Goal: Task Accomplishment & Management: Manage account settings

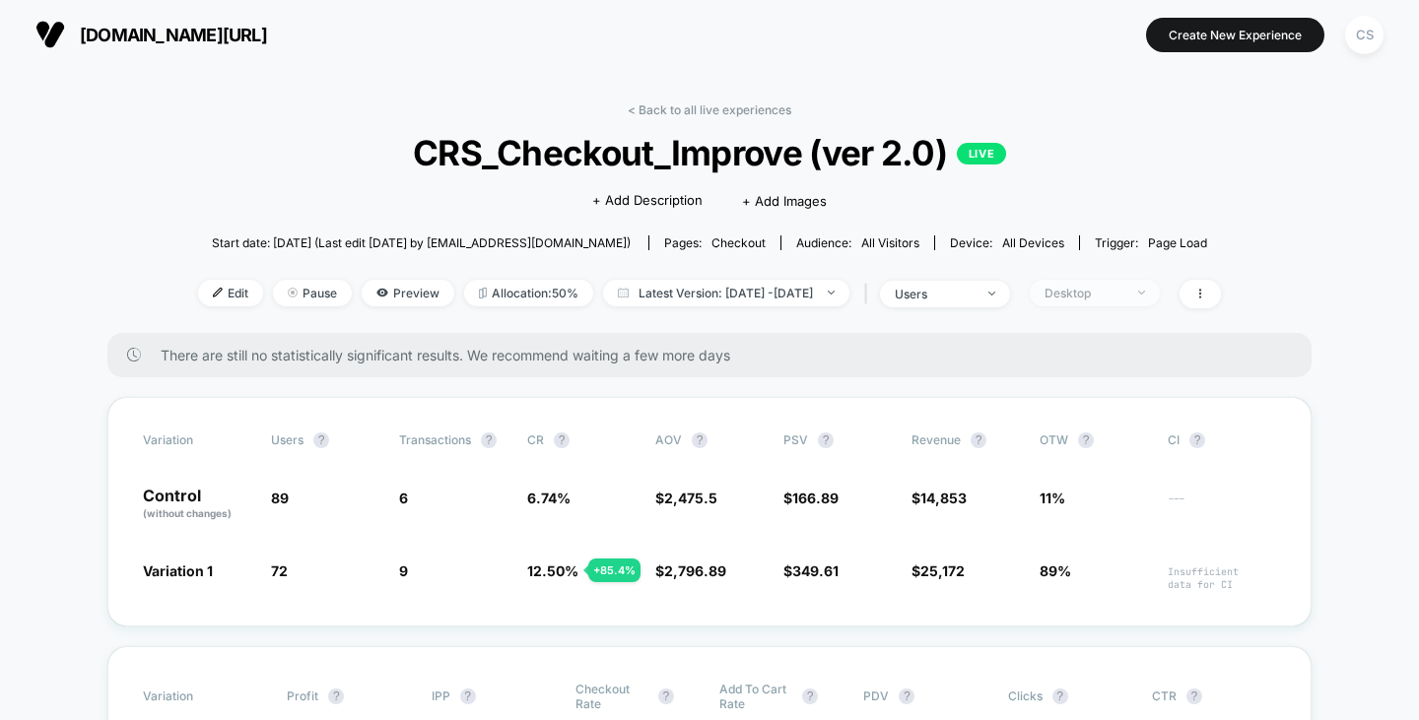
click at [1111, 287] on div "Desktop" at bounding box center [1084, 293] width 79 height 15
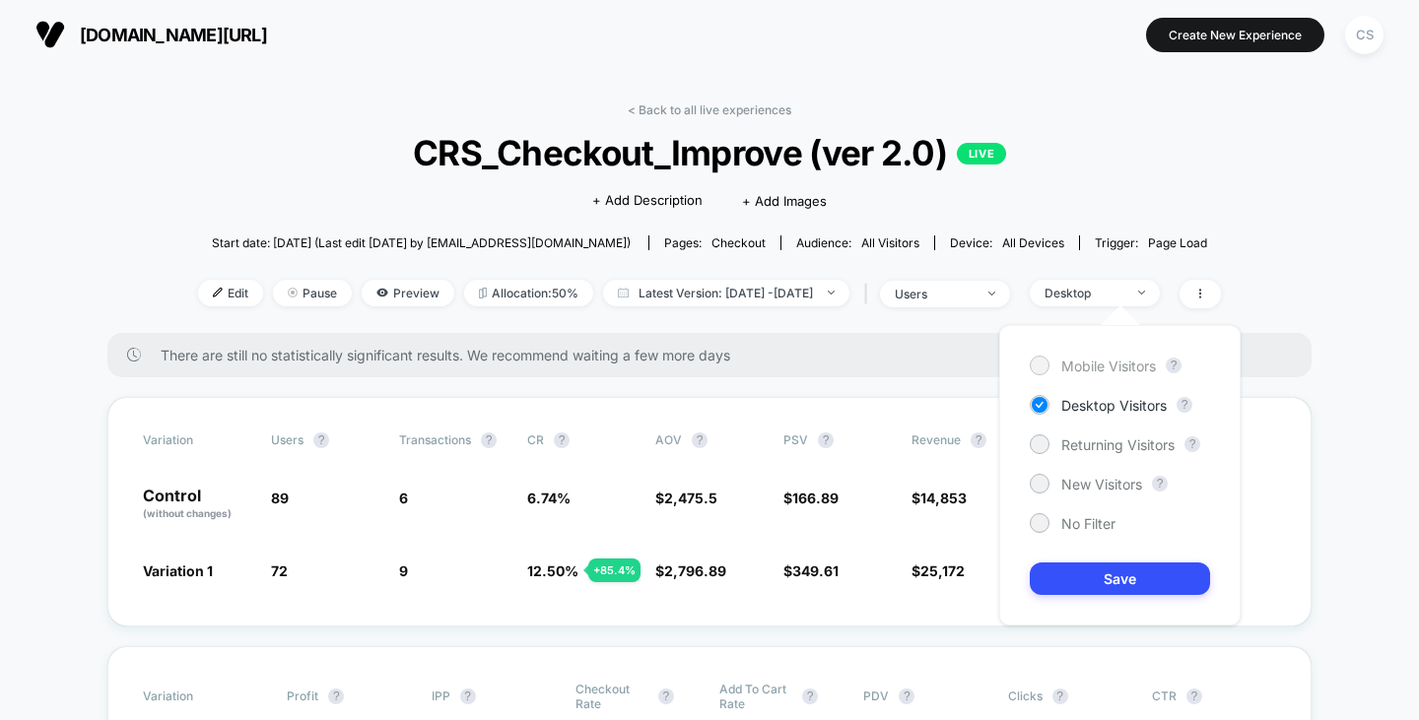
click at [1094, 371] on span "Mobile Visitors" at bounding box center [1108, 366] width 95 height 17
click at [1102, 585] on button "Save" at bounding box center [1120, 579] width 180 height 33
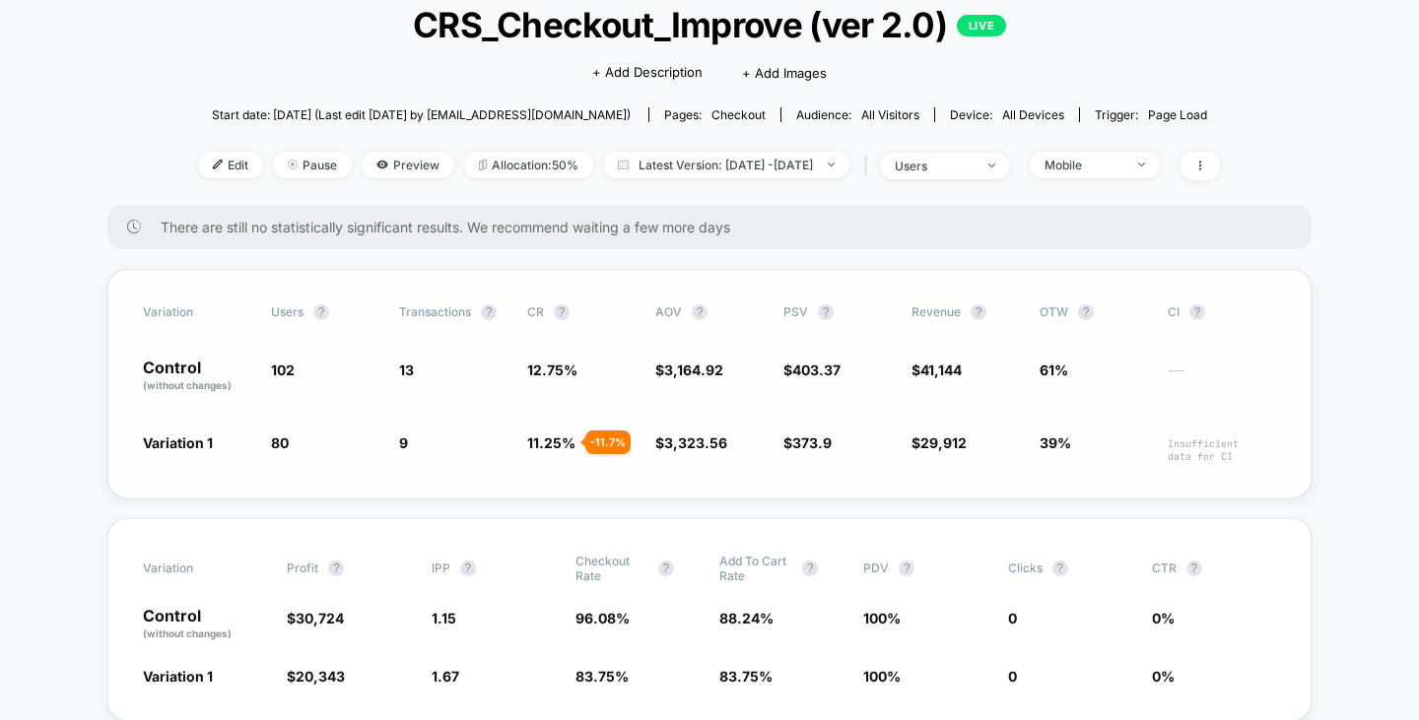
scroll to position [197, 0]
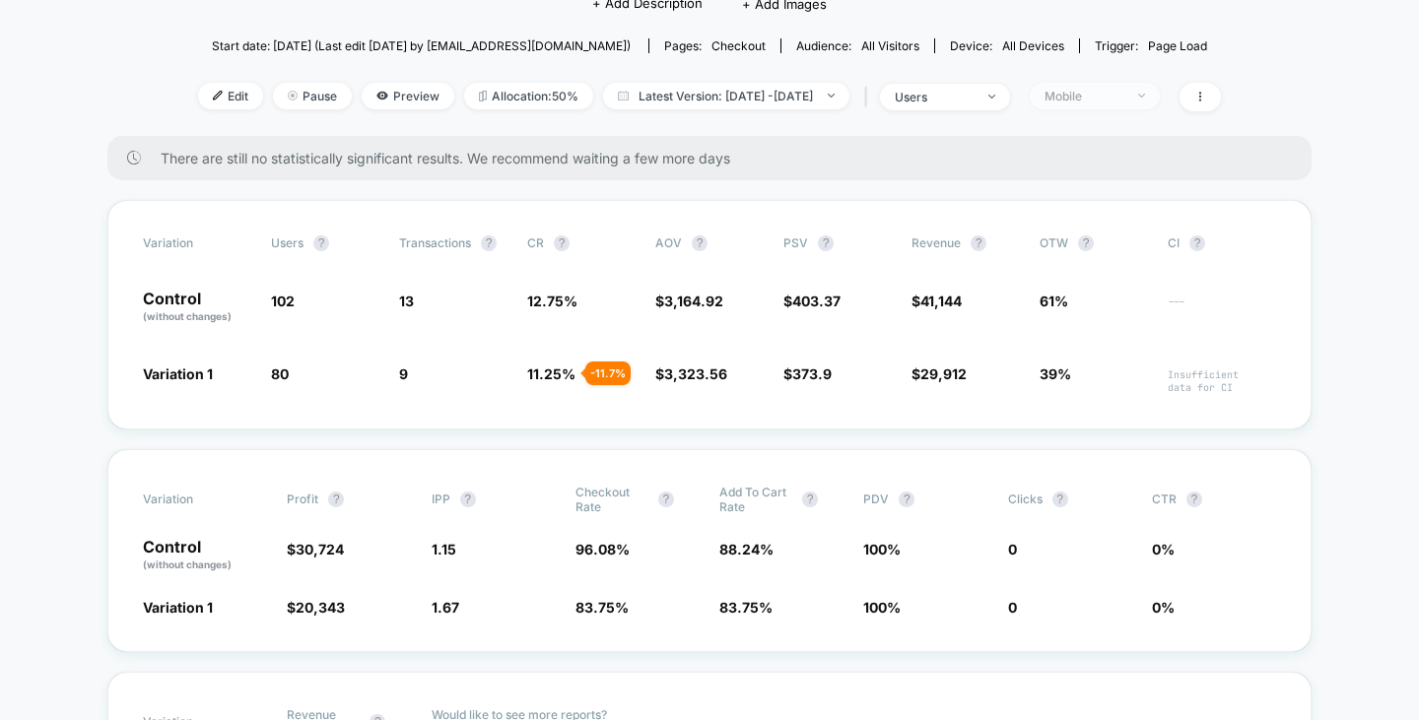
click at [1099, 95] on div "Mobile" at bounding box center [1084, 96] width 79 height 15
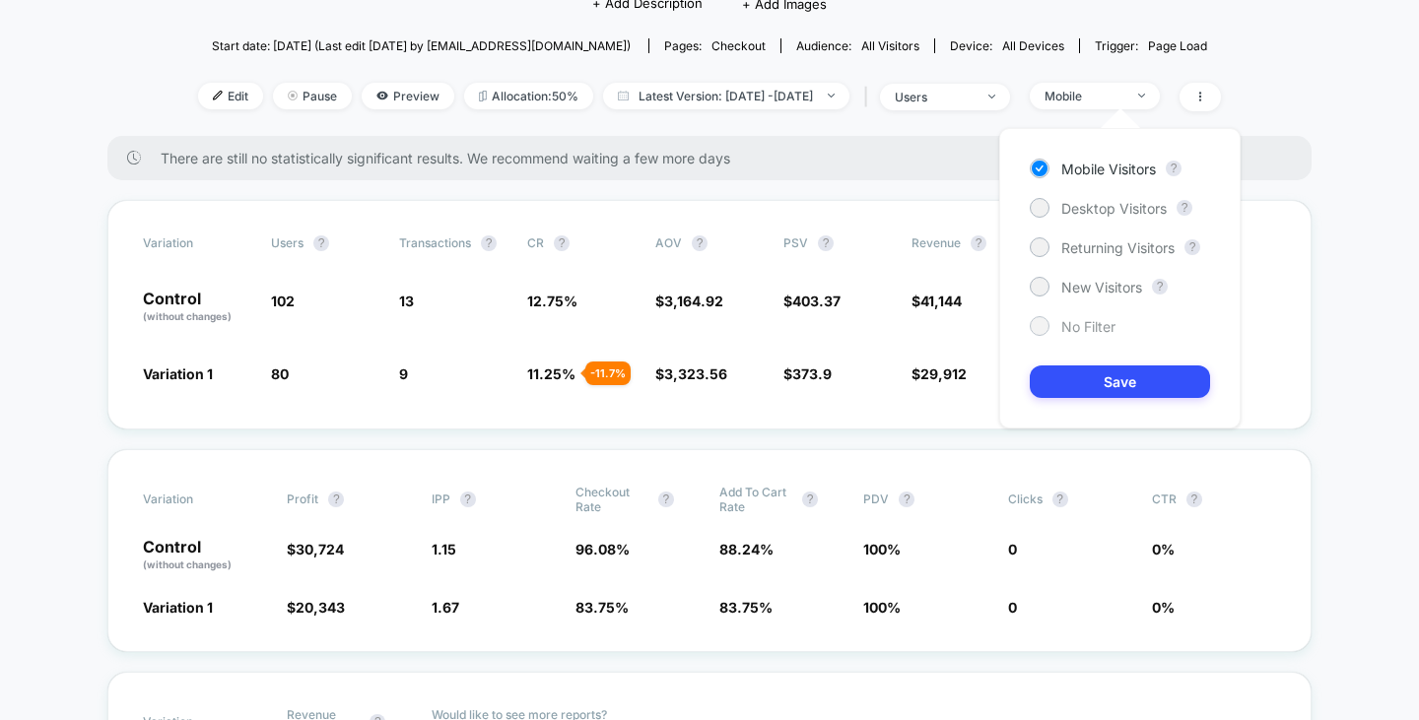
click at [1072, 320] on span "No Filter" at bounding box center [1088, 326] width 54 height 17
click at [1102, 381] on button "Save" at bounding box center [1120, 382] width 180 height 33
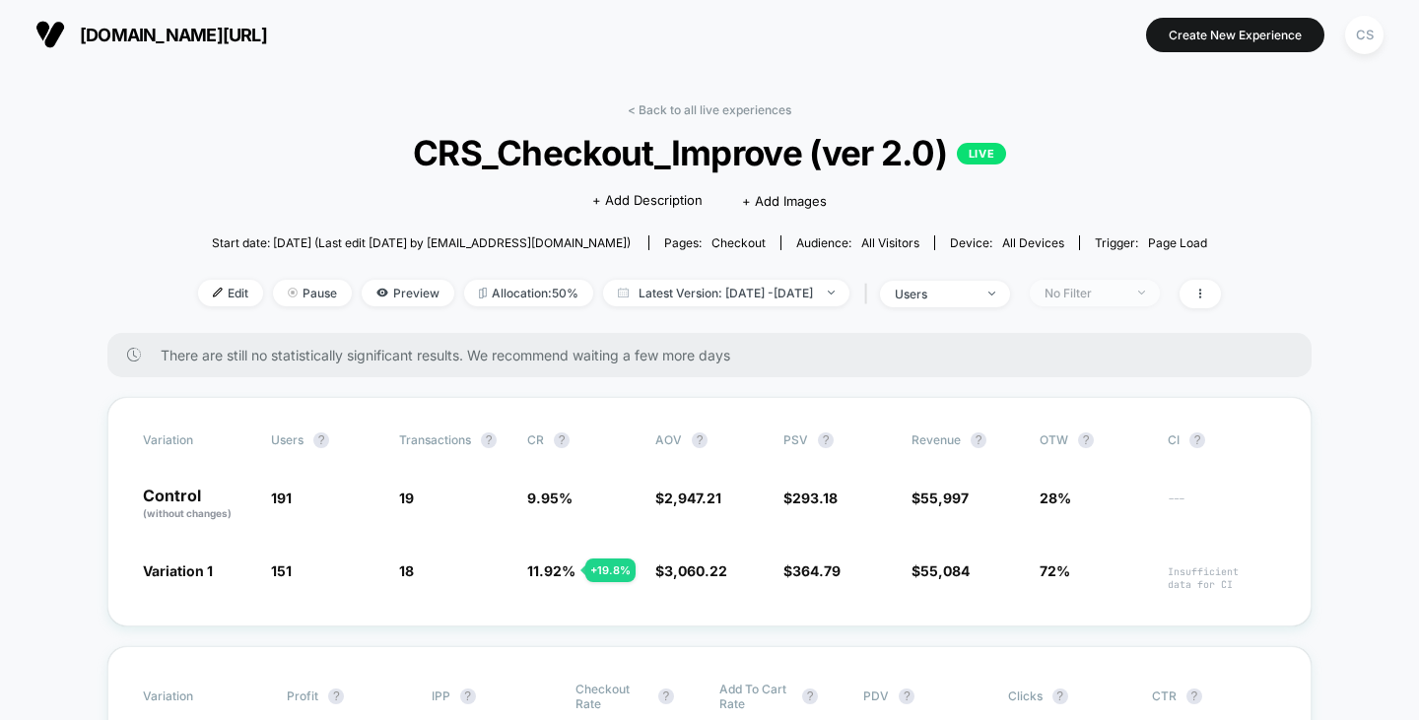
click at [1108, 298] on div "No Filter" at bounding box center [1084, 293] width 79 height 15
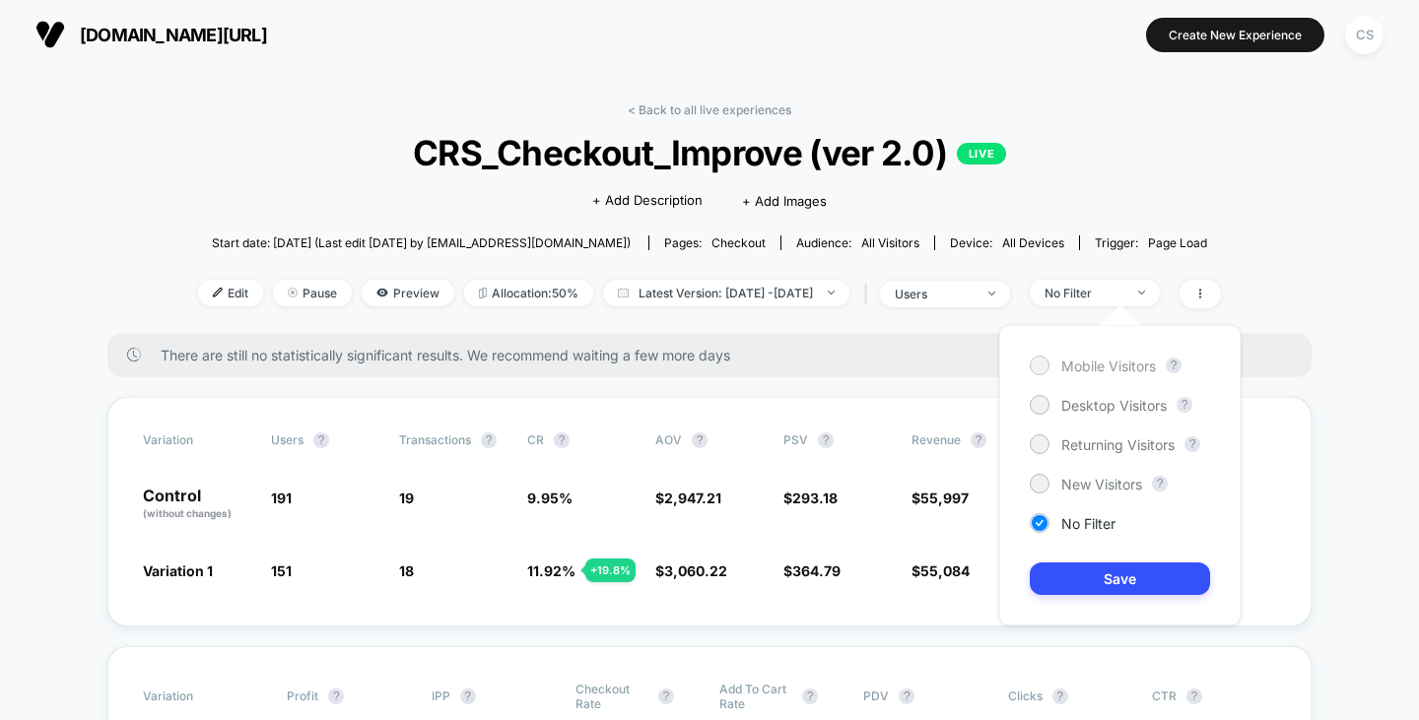
click at [1092, 369] on span "Mobile Visitors" at bounding box center [1108, 366] width 95 height 17
click at [1090, 579] on button "Save" at bounding box center [1120, 579] width 180 height 33
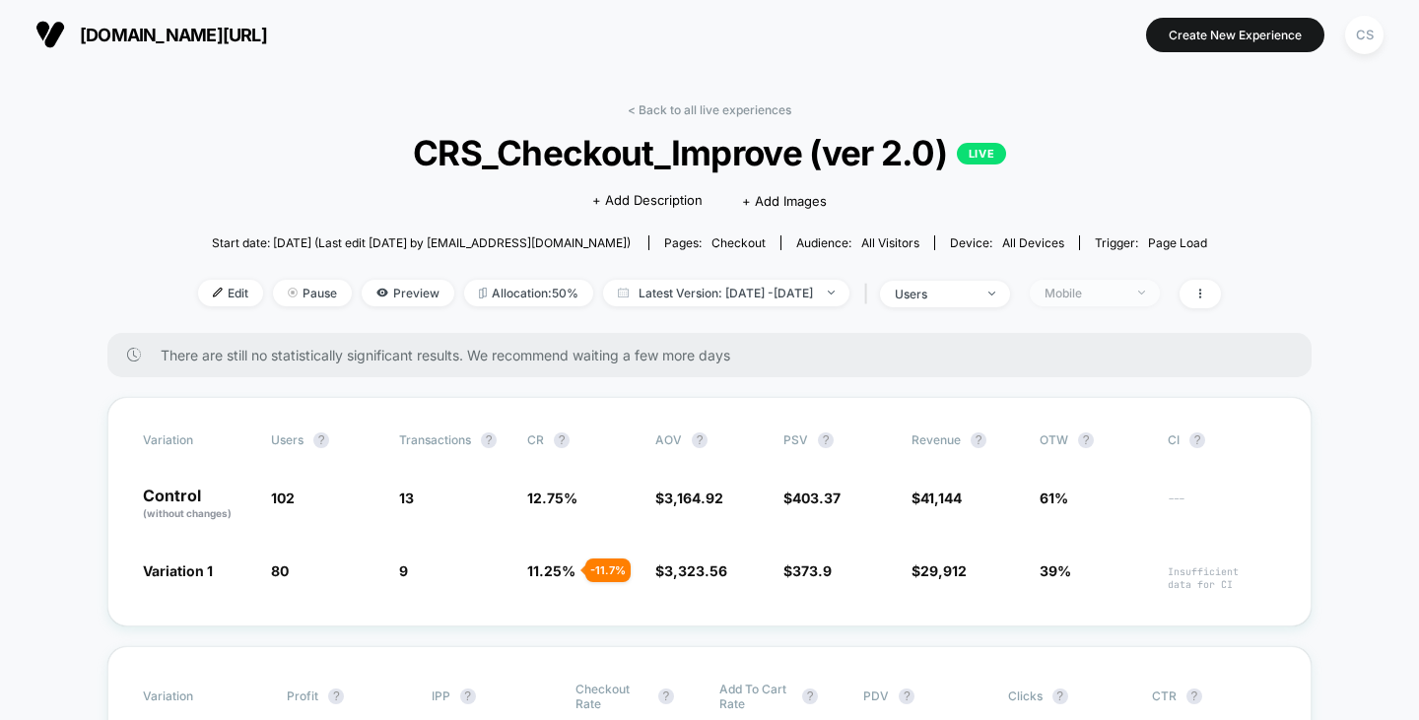
click at [1116, 283] on span "Mobile" at bounding box center [1095, 293] width 130 height 27
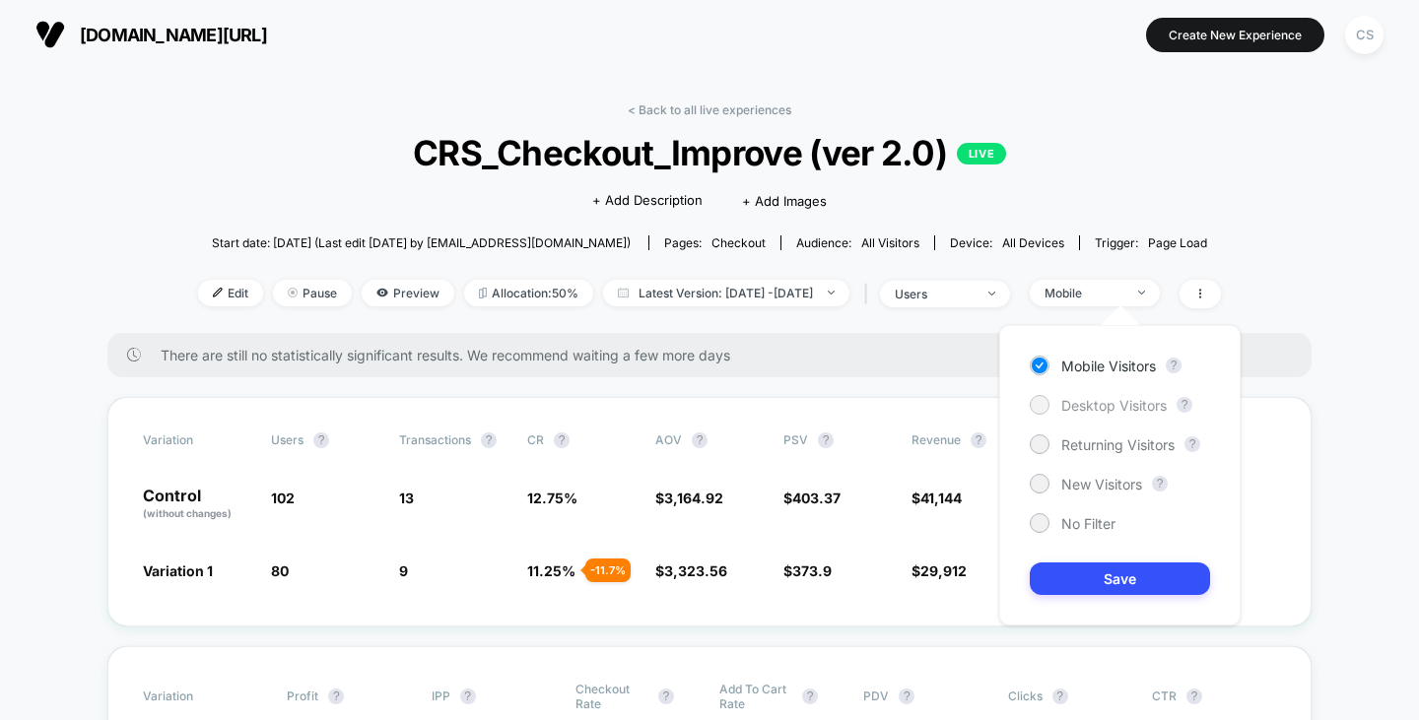
click at [1082, 410] on span "Desktop Visitors" at bounding box center [1113, 405] width 105 height 17
click at [1089, 578] on button "Save" at bounding box center [1120, 579] width 180 height 33
